Goal: Information Seeking & Learning: Learn about a topic

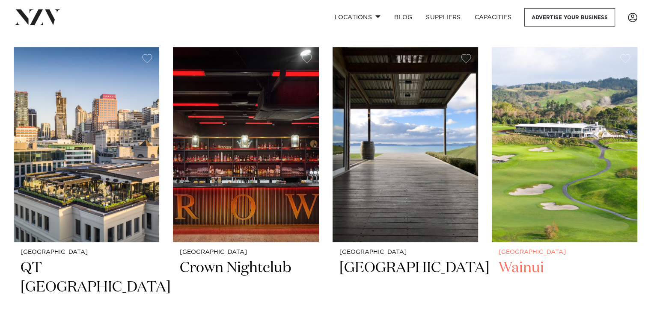
scroll to position [556, 0]
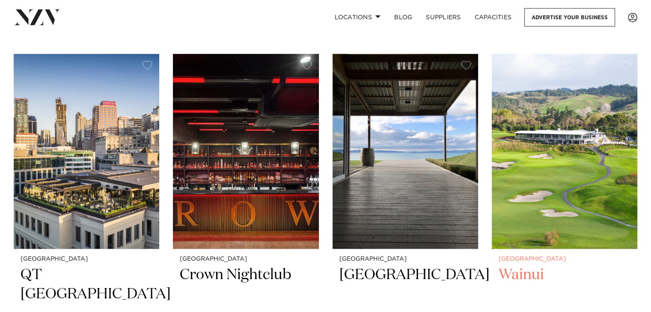
click at [562, 135] on img at bounding box center [565, 151] width 146 height 195
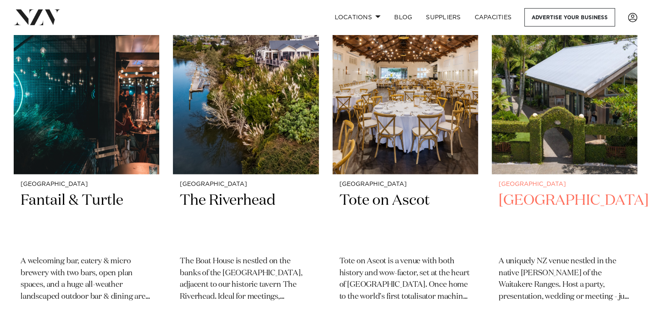
scroll to position [2138, 0]
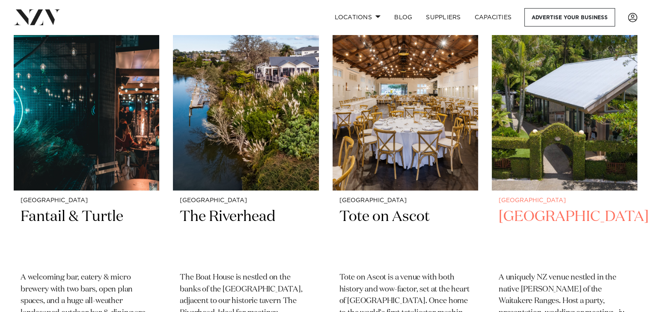
click at [585, 97] on img at bounding box center [565, 93] width 146 height 195
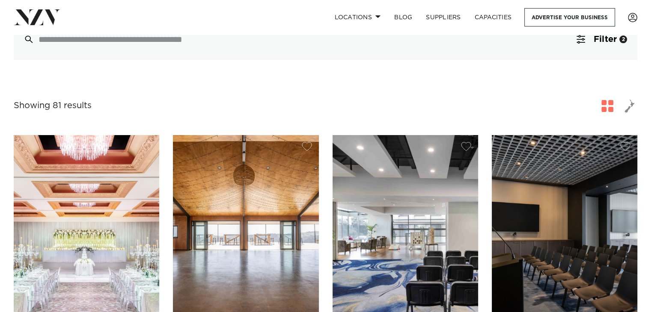
scroll to position [0, 0]
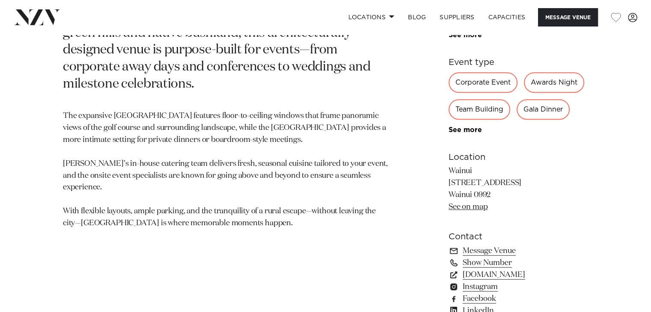
scroll to position [471, 0]
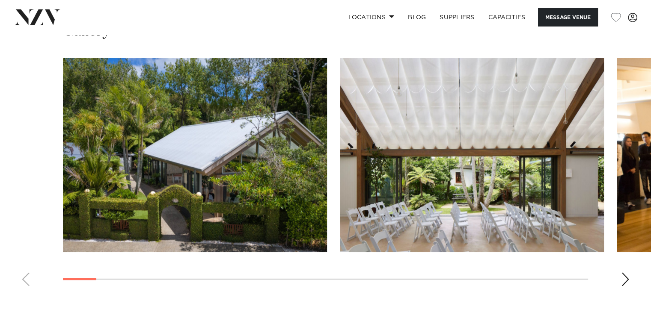
scroll to position [1113, 0]
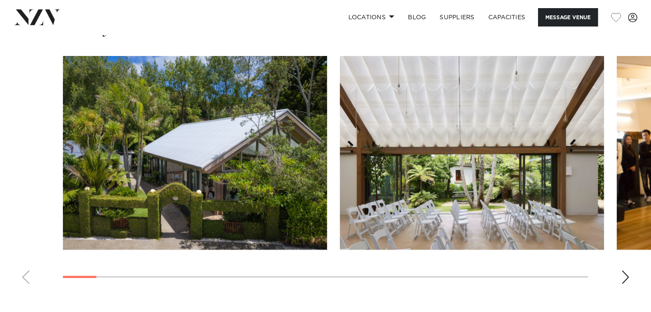
click at [626, 270] on div "Next slide" at bounding box center [625, 277] width 9 height 14
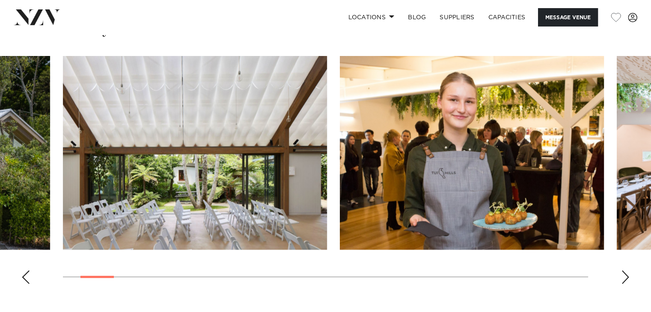
click at [626, 270] on div "Next slide" at bounding box center [625, 277] width 9 height 14
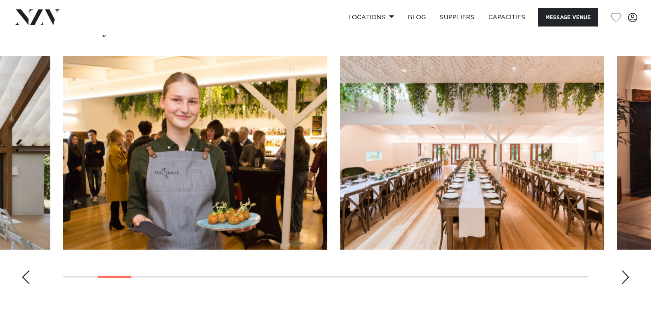
click at [624, 270] on div "Next slide" at bounding box center [625, 277] width 9 height 14
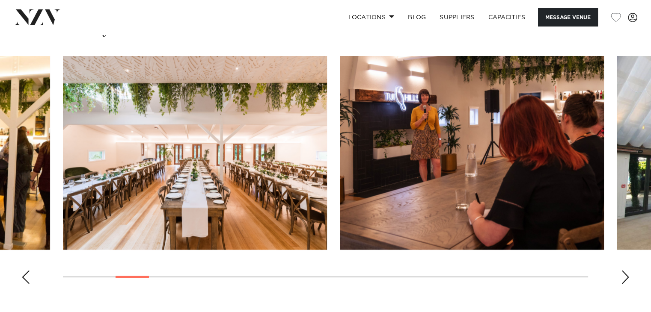
click at [621, 270] on div "Next slide" at bounding box center [625, 277] width 9 height 14
